Goal: Task Accomplishment & Management: Use online tool/utility

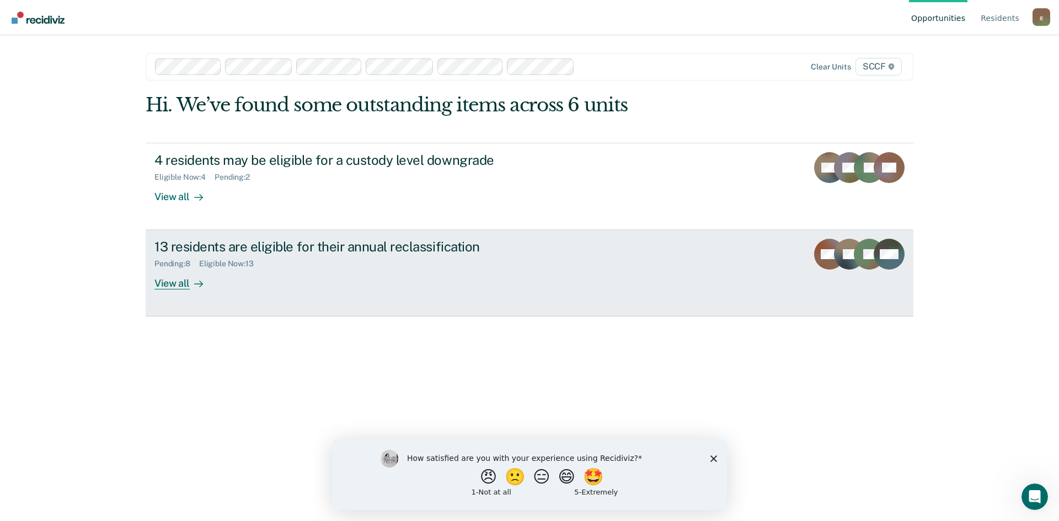
click at [173, 284] on div "View all" at bounding box center [185, 280] width 62 height 22
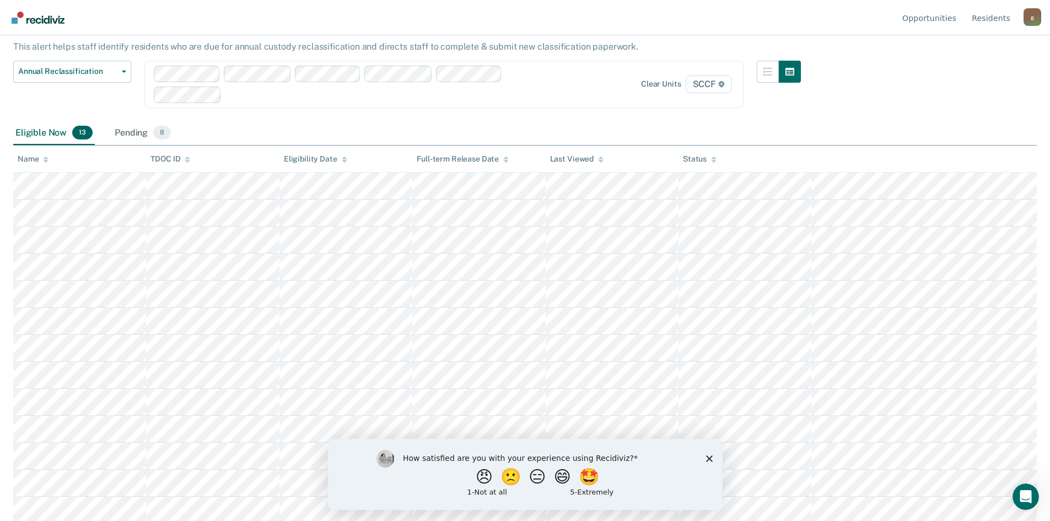
scroll to position [69, 0]
click at [123, 71] on button "Annual Reclassification" at bounding box center [72, 69] width 118 height 22
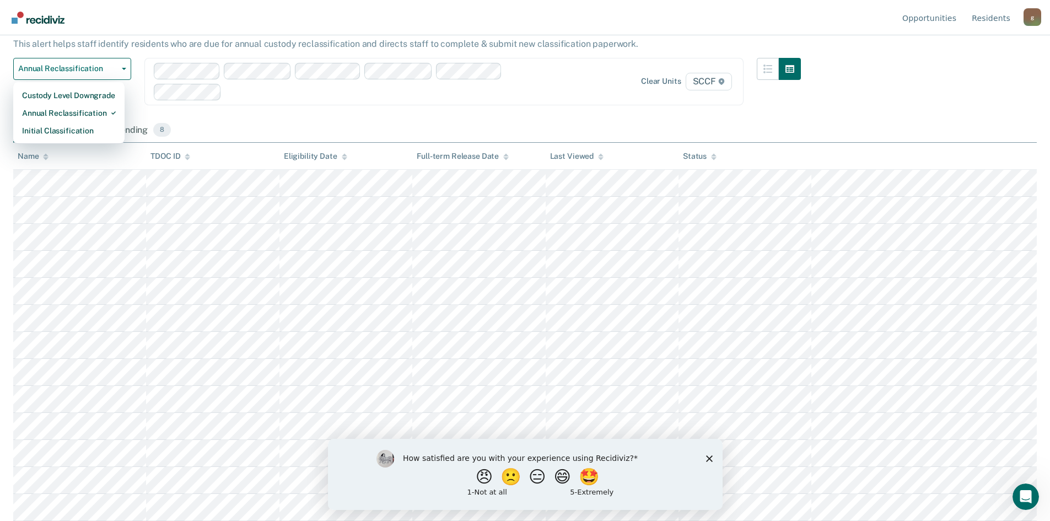
click at [710, 457] on polygon "Close survey" at bounding box center [709, 458] width 7 height 7
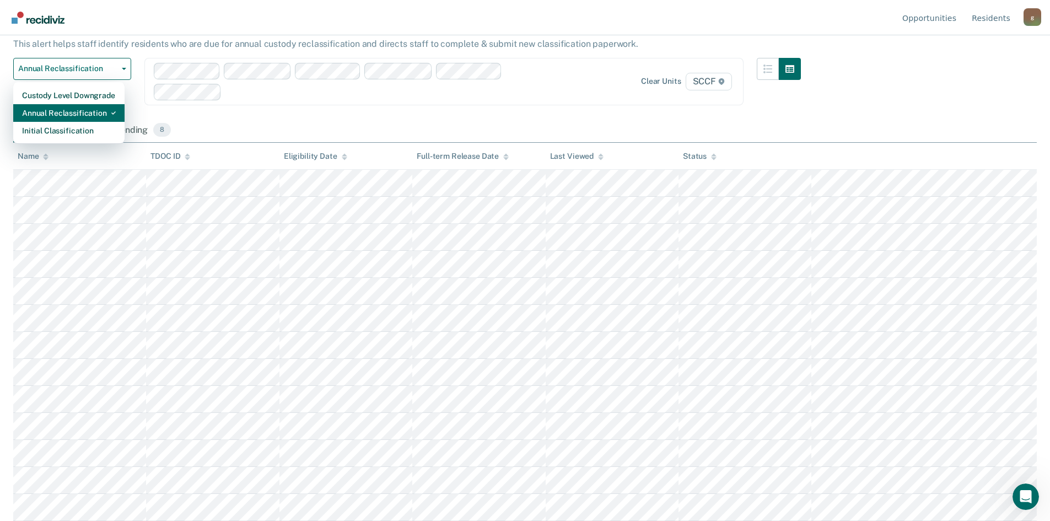
click at [84, 116] on div "Annual Reclassification" at bounding box center [69, 113] width 94 height 18
